Goal: Navigation & Orientation: Find specific page/section

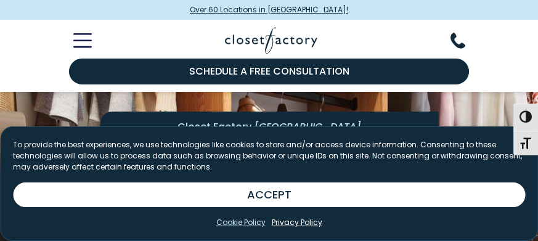
click at [258, 226] on link "Cookie Policy" at bounding box center [240, 222] width 49 height 11
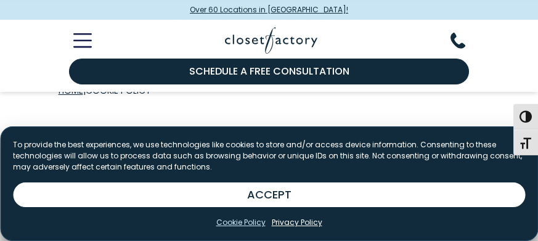
scroll to position [115, 0]
click at [391, 165] on p "To provide the best experiences, we use technologies like cookies to store and/…" at bounding box center [269, 155] width 512 height 33
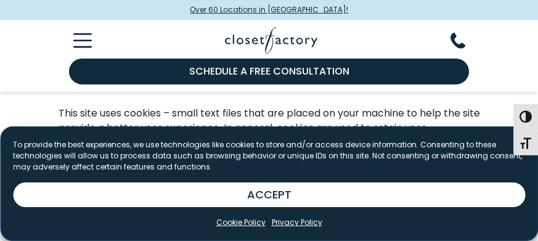
scroll to position [139, 0]
